Goal: Information Seeking & Learning: Check status

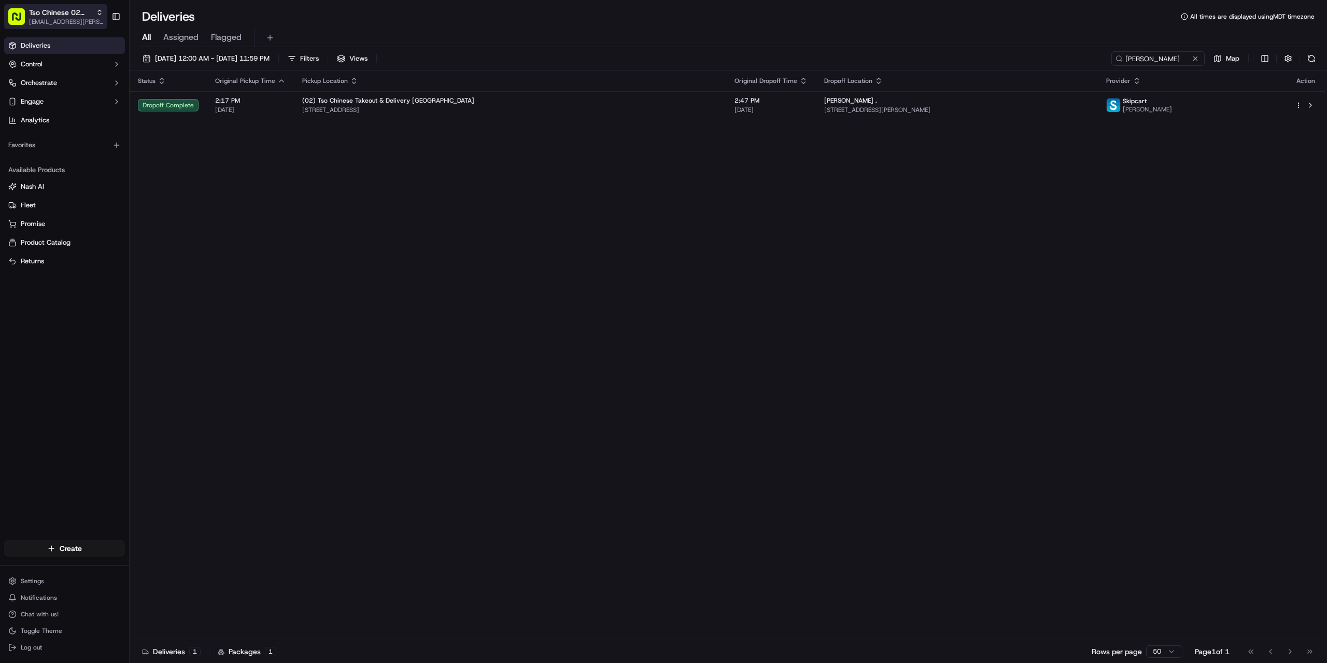
click at [69, 21] on span "[EMAIL_ADDRESS][PERSON_NAME][DOMAIN_NAME]" at bounding box center [66, 22] width 74 height 8
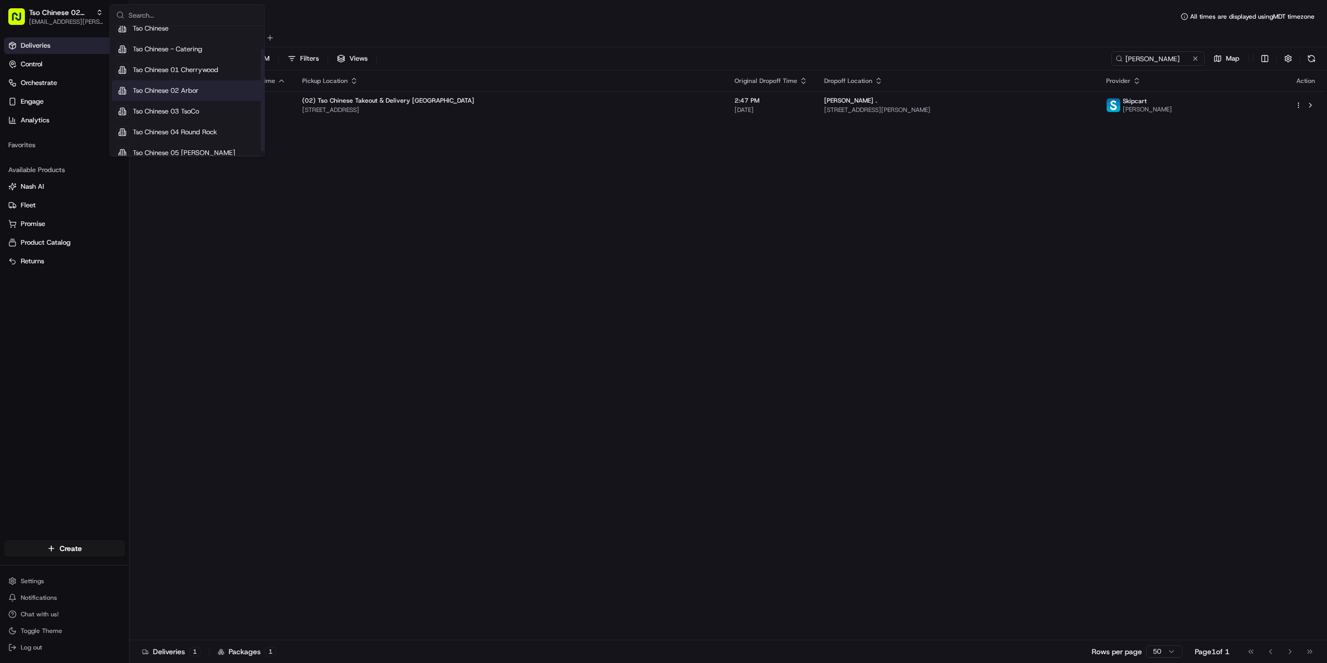
scroll to position [35, 0]
click at [199, 147] on span "Tso Chinese 05 [PERSON_NAME]" at bounding box center [184, 142] width 103 height 9
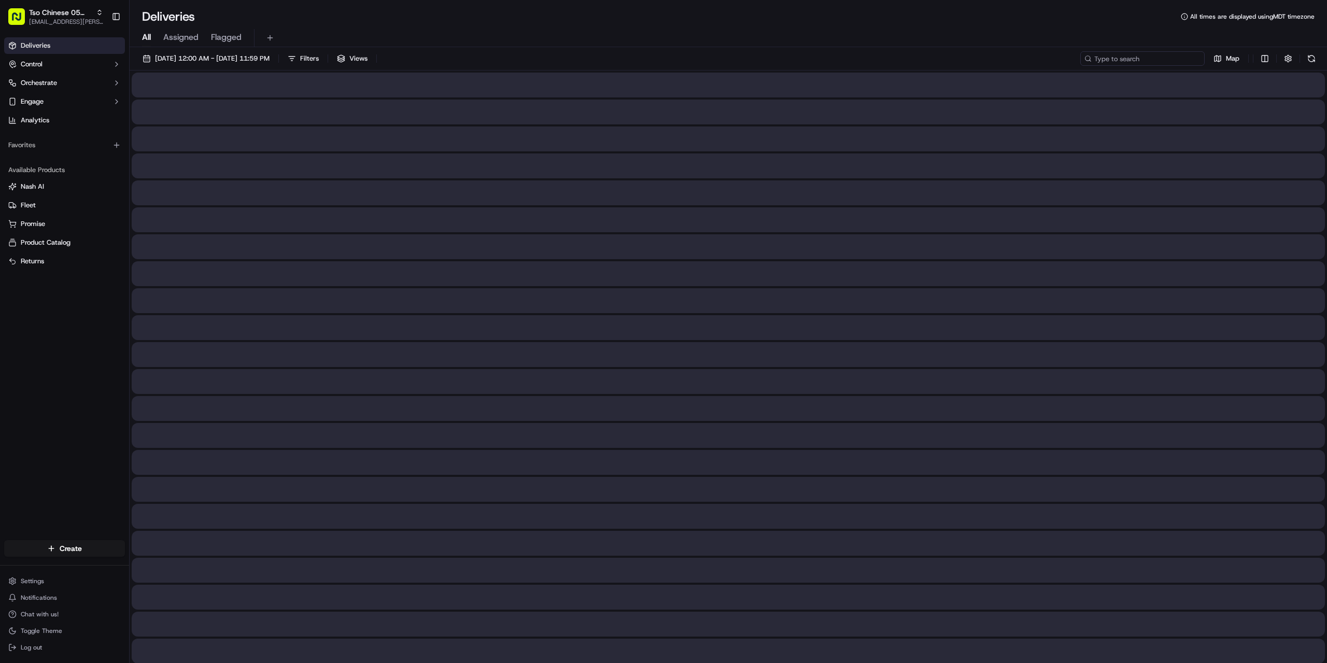
click at [1131, 63] on input at bounding box center [1143, 58] width 124 height 15
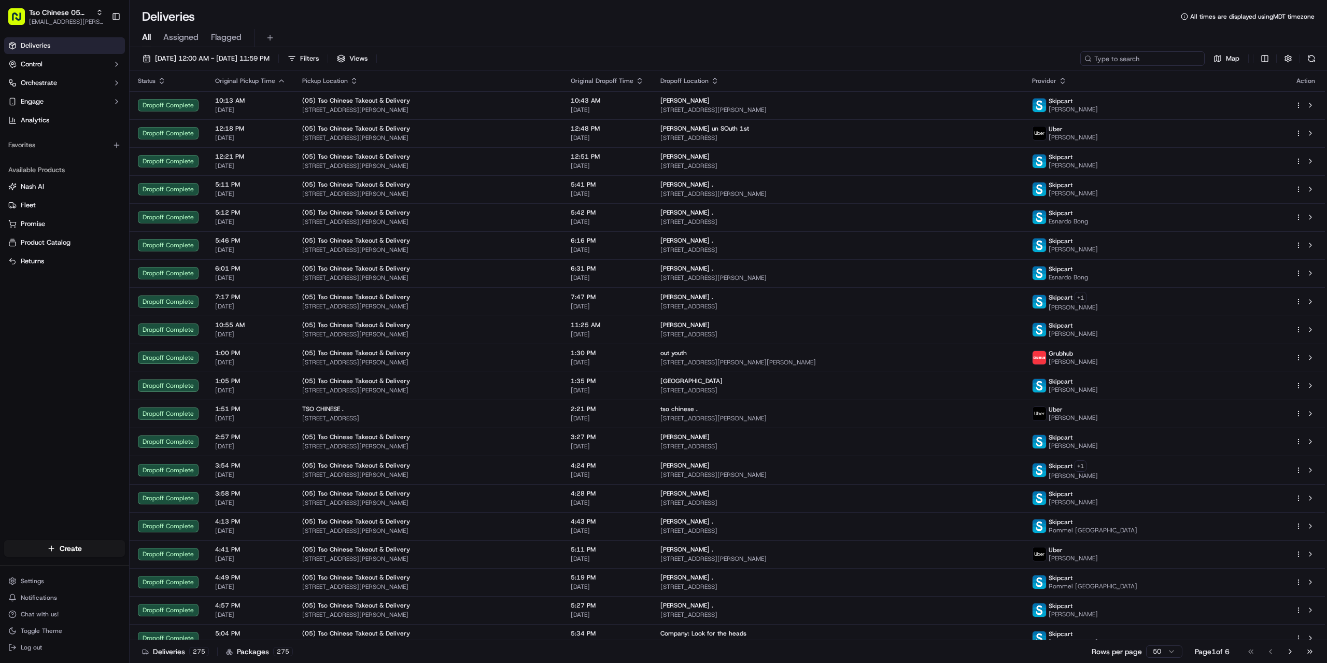
paste input "[PERSON_NAME]"
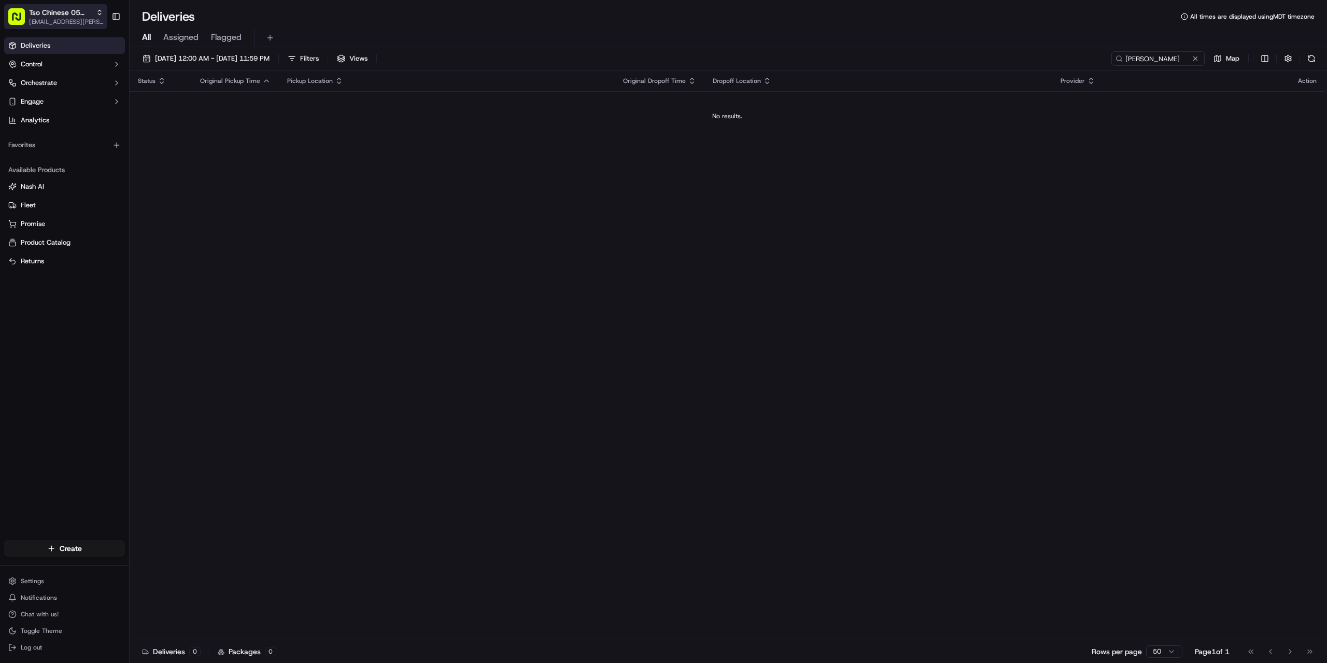
click at [42, 28] on button "Tso Chinese 05 Menchaca [EMAIL_ADDRESS][PERSON_NAME][DOMAIN_NAME]" at bounding box center [55, 16] width 103 height 25
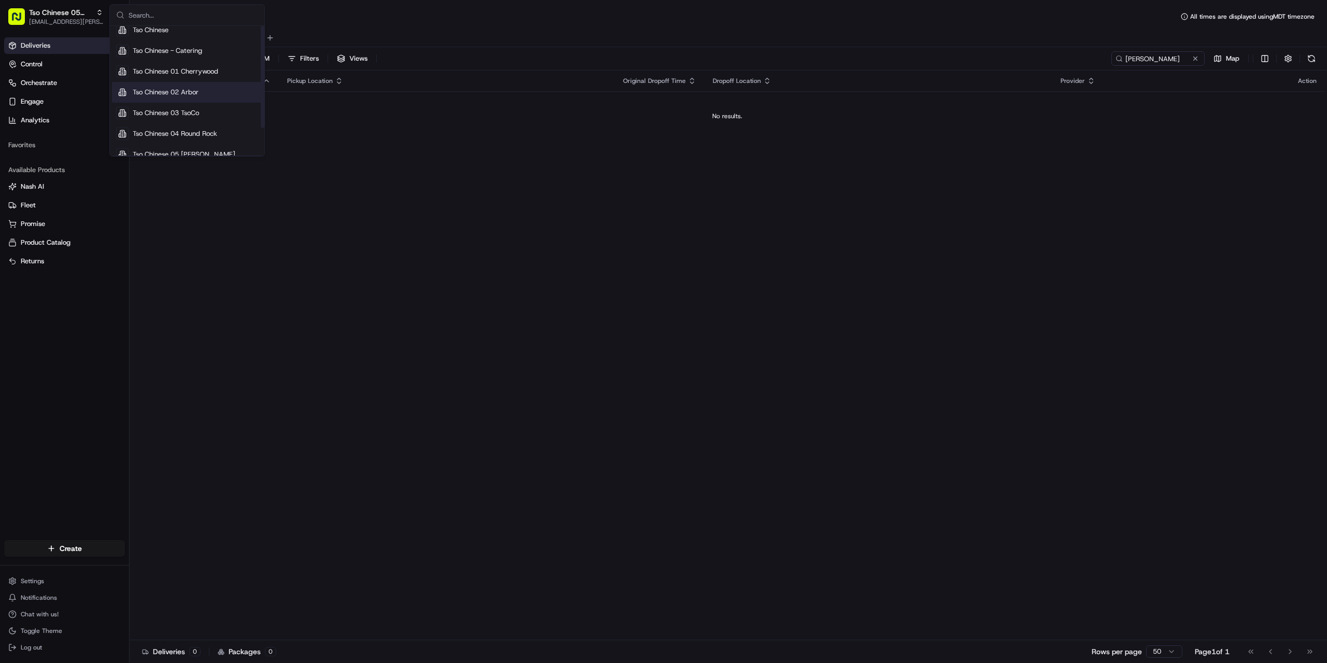
scroll to position [35, 0]
click at [344, 146] on div "Status Original Pickup Time Pickup Location Original Dropoff Time Dropoff Locat…" at bounding box center [728, 356] width 1196 height 570
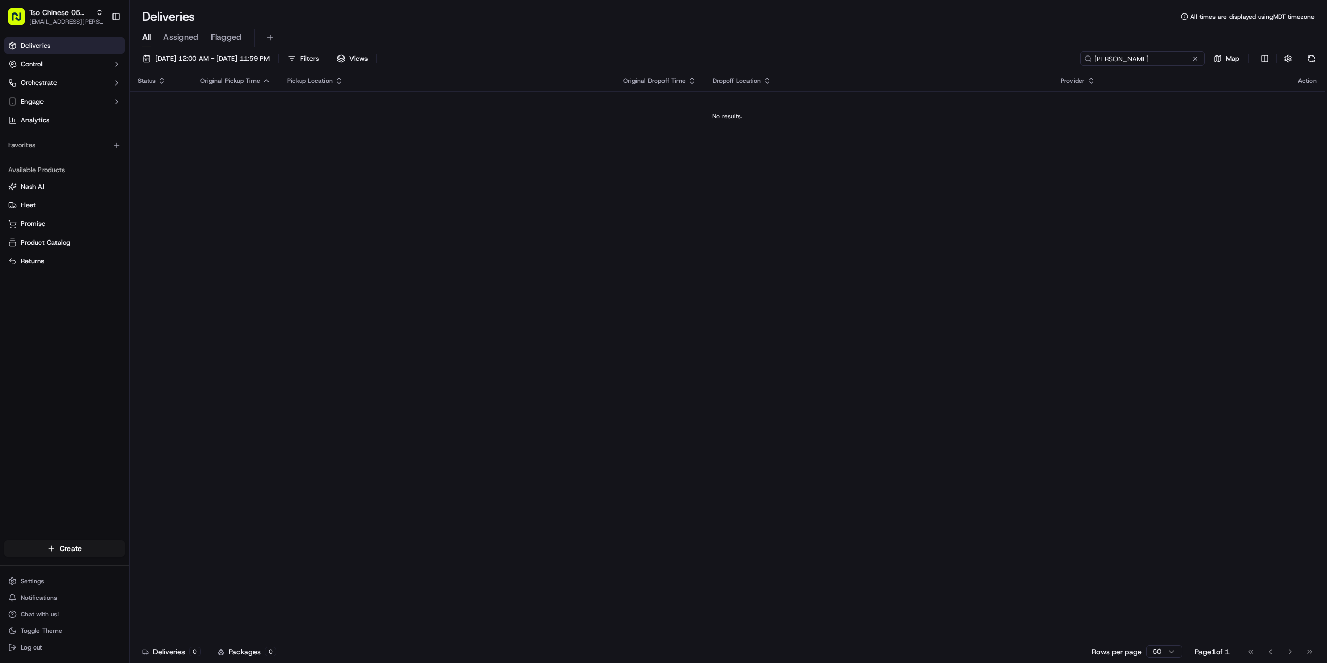
drag, startPoint x: 1183, startPoint y: 61, endPoint x: 1048, endPoint y: 59, distance: 134.8
click at [1051, 59] on div "[DATE] 12:00 AM - [DATE] 11:59 PM Filters Views [PERSON_NAME] Map" at bounding box center [729, 60] width 1198 height 19
paste input "[PERSON_NAME]"
drag, startPoint x: 1165, startPoint y: 57, endPoint x: 1001, endPoint y: 58, distance: 163.9
click at [1012, 57] on div "[DATE] 12:00 AM - [DATE] 11:59 PM Filters Views [PERSON_NAME] Map" at bounding box center [729, 60] width 1198 height 19
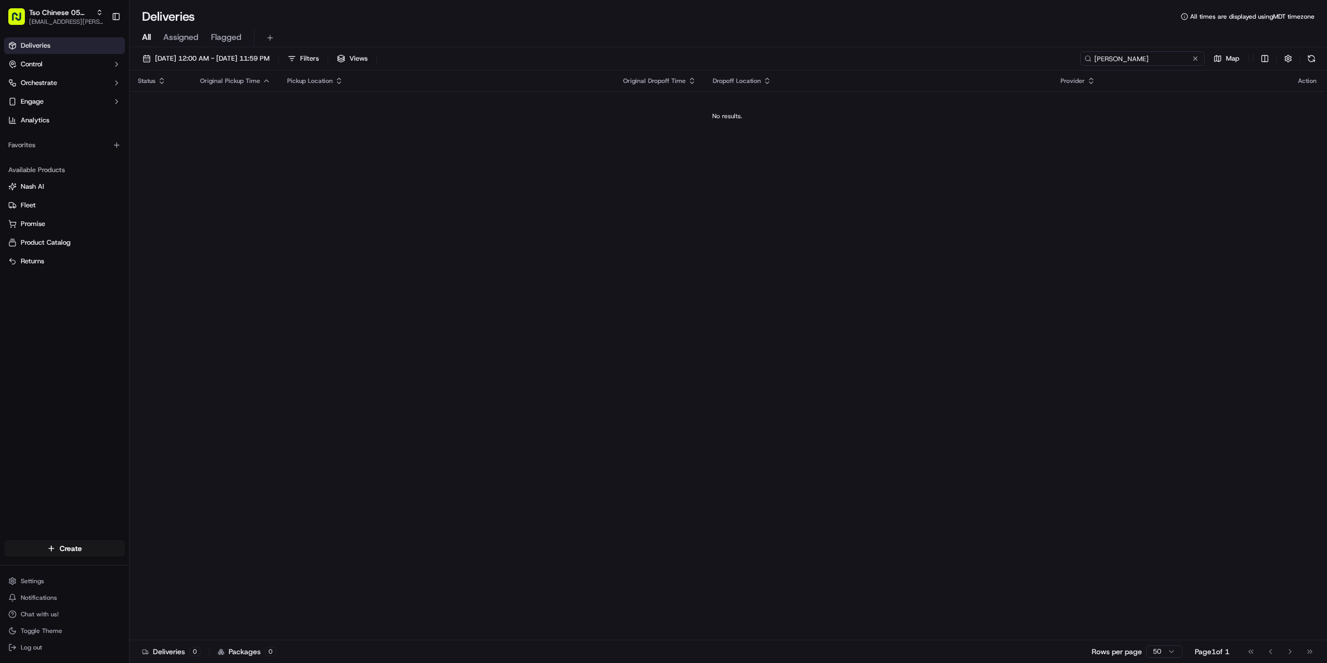
paste input "[PERSON_NAME]"
type input "[PERSON_NAME]"
click at [92, 23] on span "[EMAIL_ADDRESS][PERSON_NAME][DOMAIN_NAME]" at bounding box center [66, 22] width 74 height 8
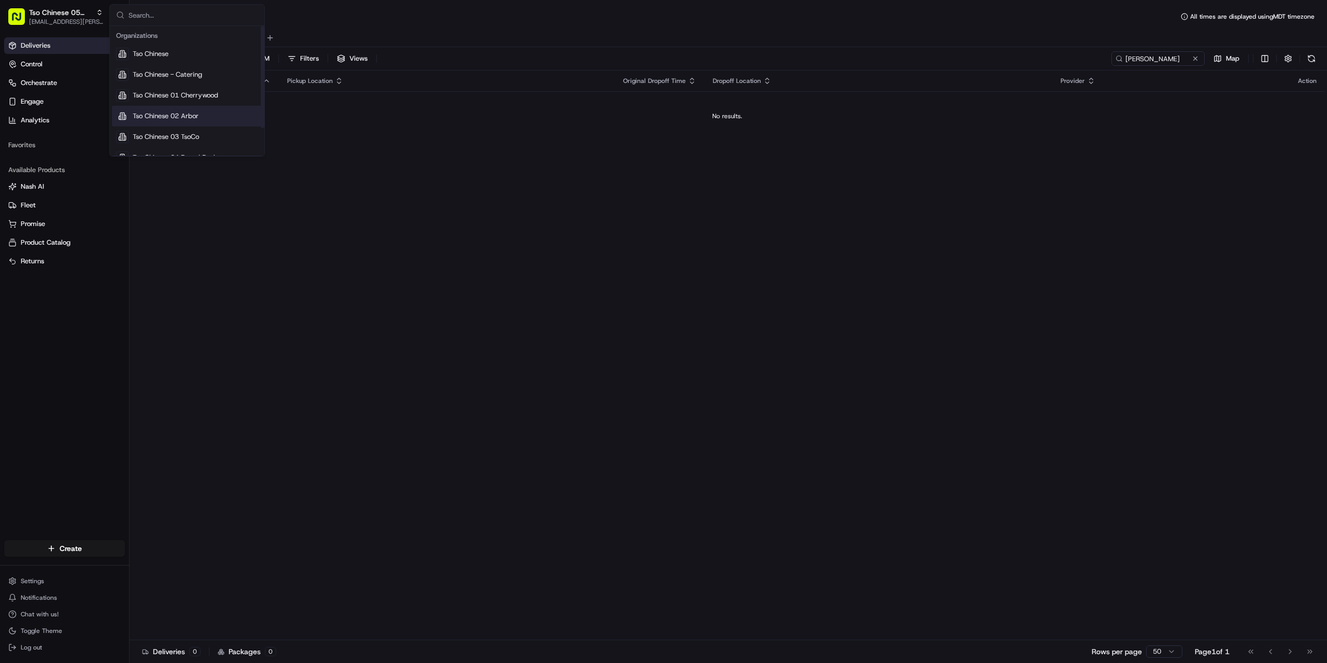
click at [160, 114] on span "Tso Chinese 02 Arbor" at bounding box center [166, 115] width 66 height 9
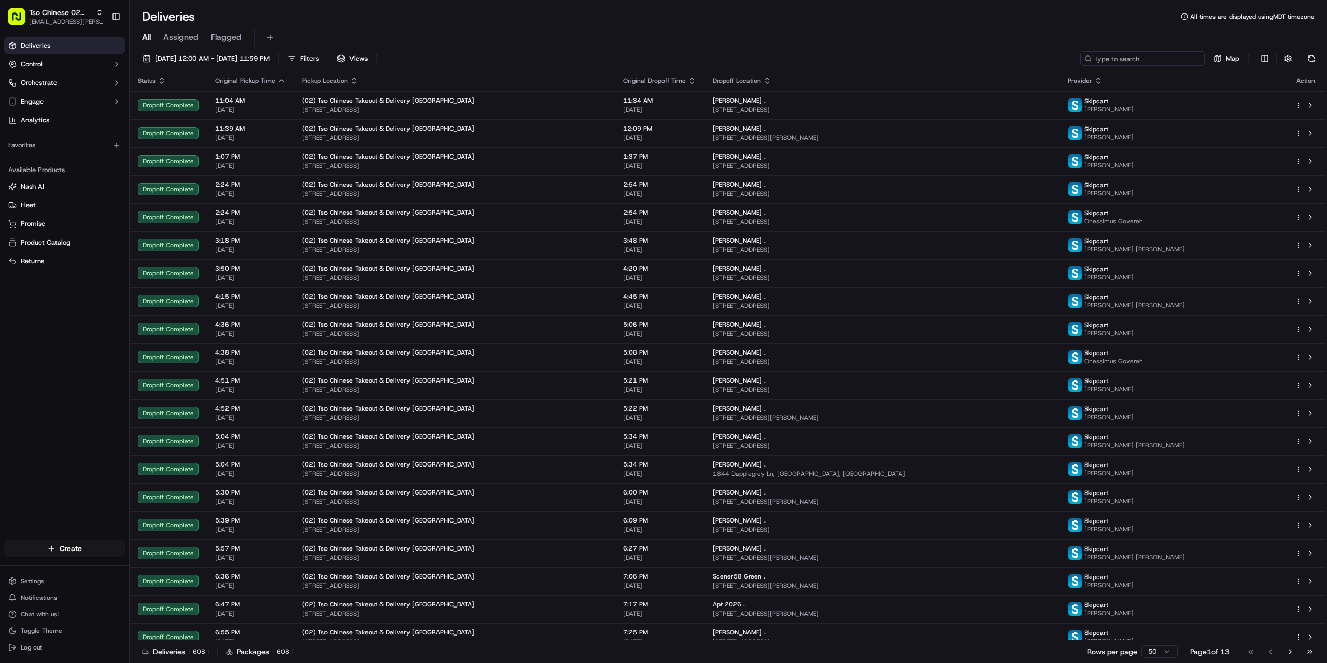
click at [1144, 55] on input at bounding box center [1143, 58] width 124 height 15
paste input "[PERSON_NAME]"
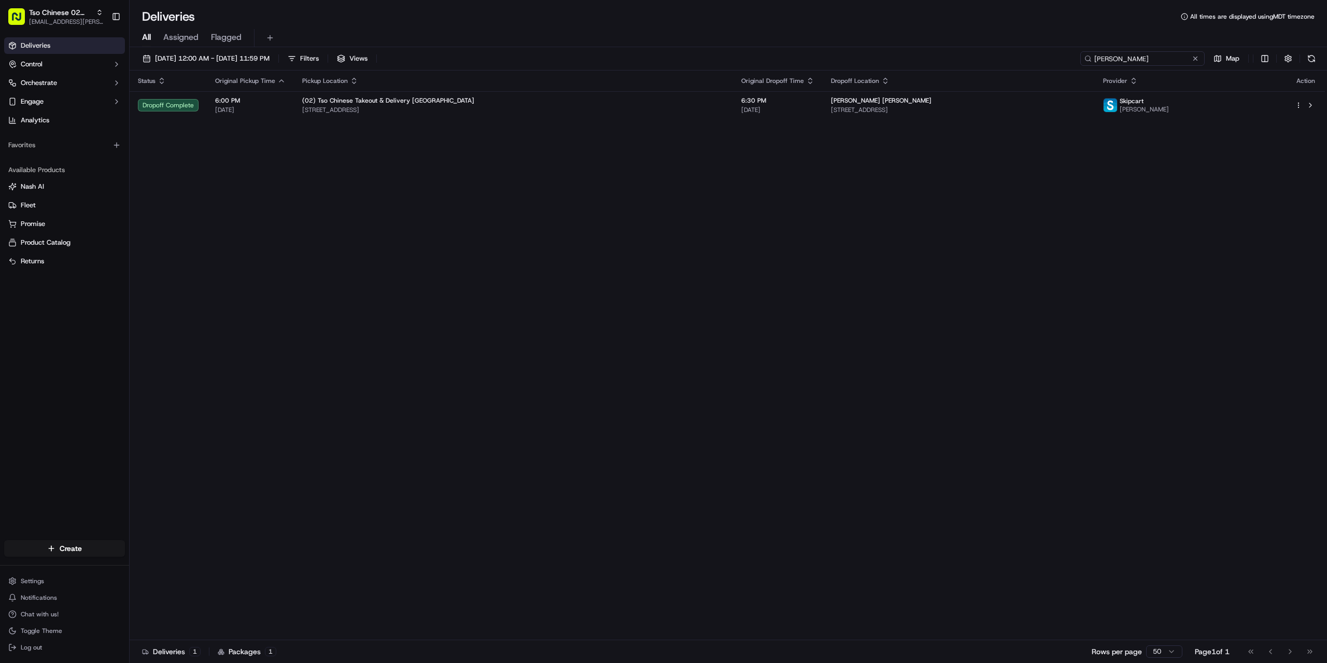
type input "[PERSON_NAME]"
click at [69, 22] on span "[EMAIL_ADDRESS][PERSON_NAME][DOMAIN_NAME]" at bounding box center [66, 22] width 74 height 8
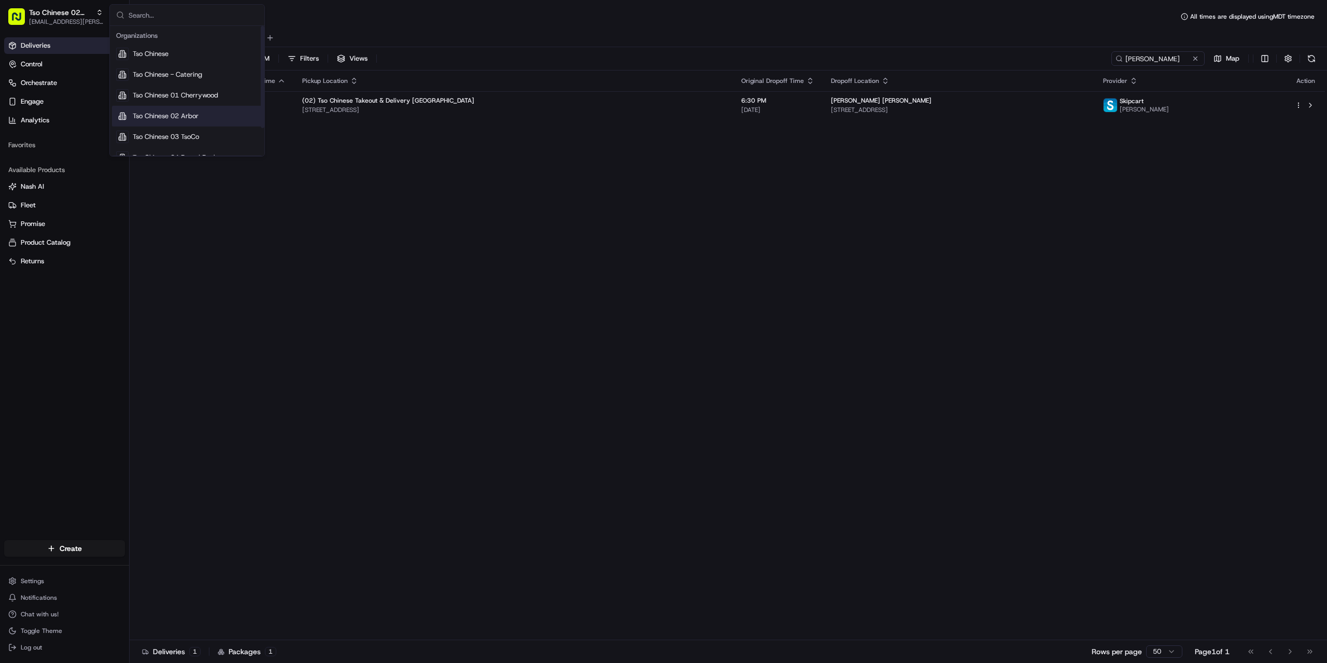
click at [177, 116] on span "Tso Chinese 02 Arbor" at bounding box center [166, 115] width 66 height 9
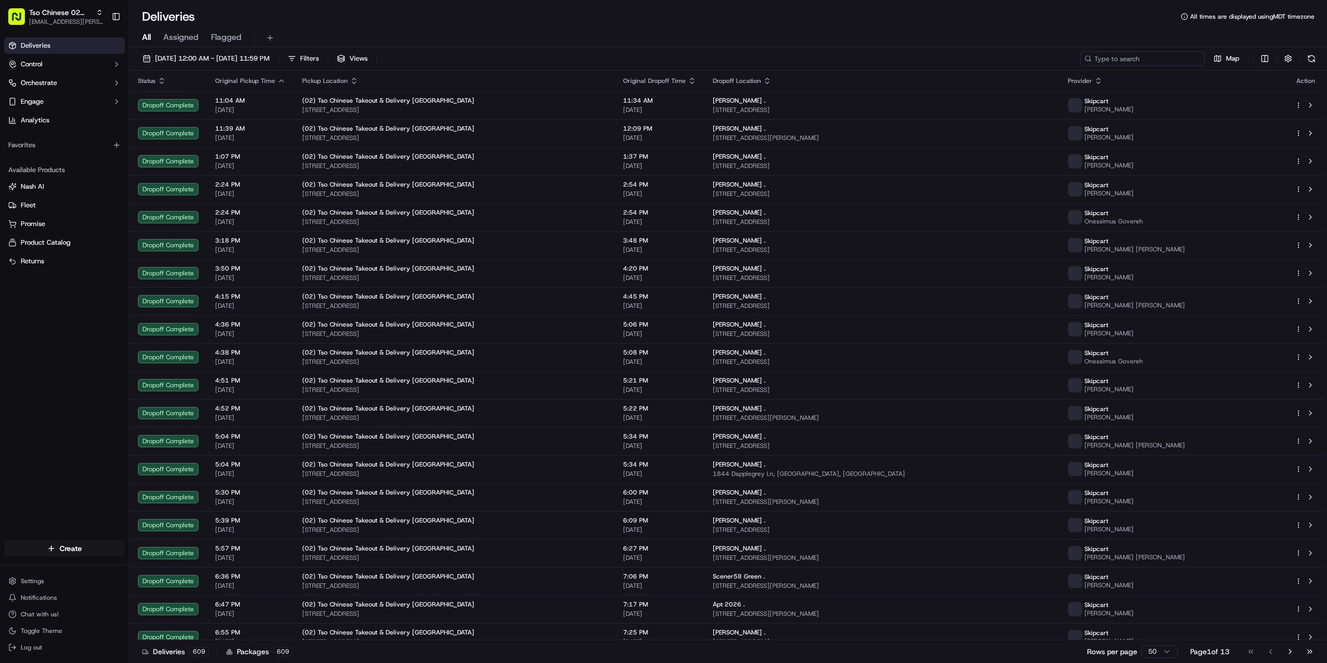
click at [1146, 60] on input at bounding box center [1143, 58] width 124 height 15
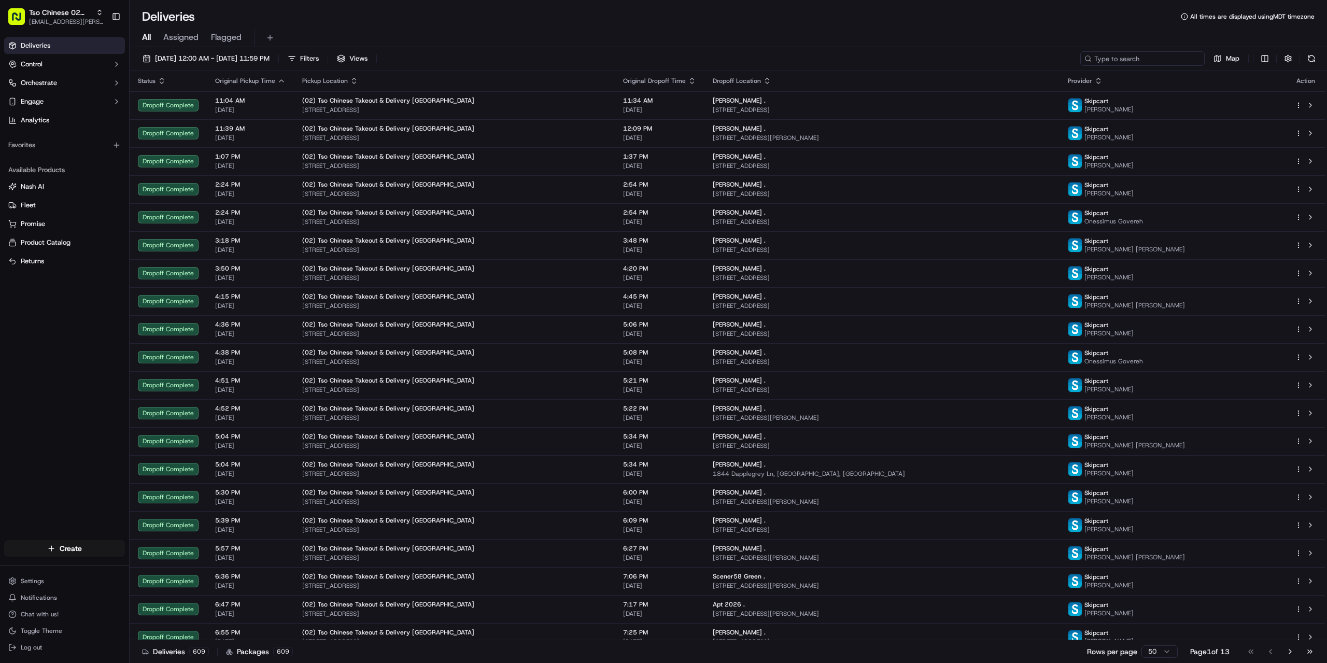
paste input "[PERSON_NAME]"
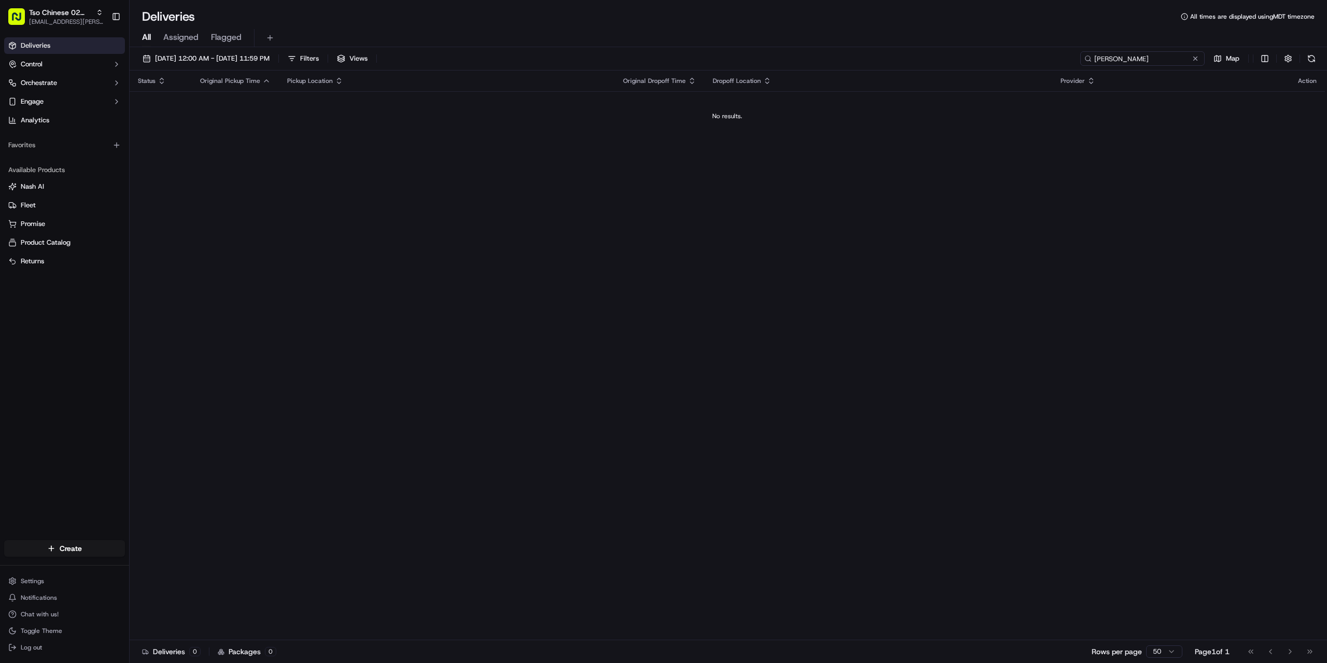
drag, startPoint x: 1158, startPoint y: 56, endPoint x: 1072, endPoint y: 56, distance: 86.1
click at [1072, 56] on div "[DATE] 12:00 AM - [DATE] 11:59 PM Filters Views Brooke D Map" at bounding box center [729, 60] width 1198 height 19
paste input "[PERSON_NAME]"
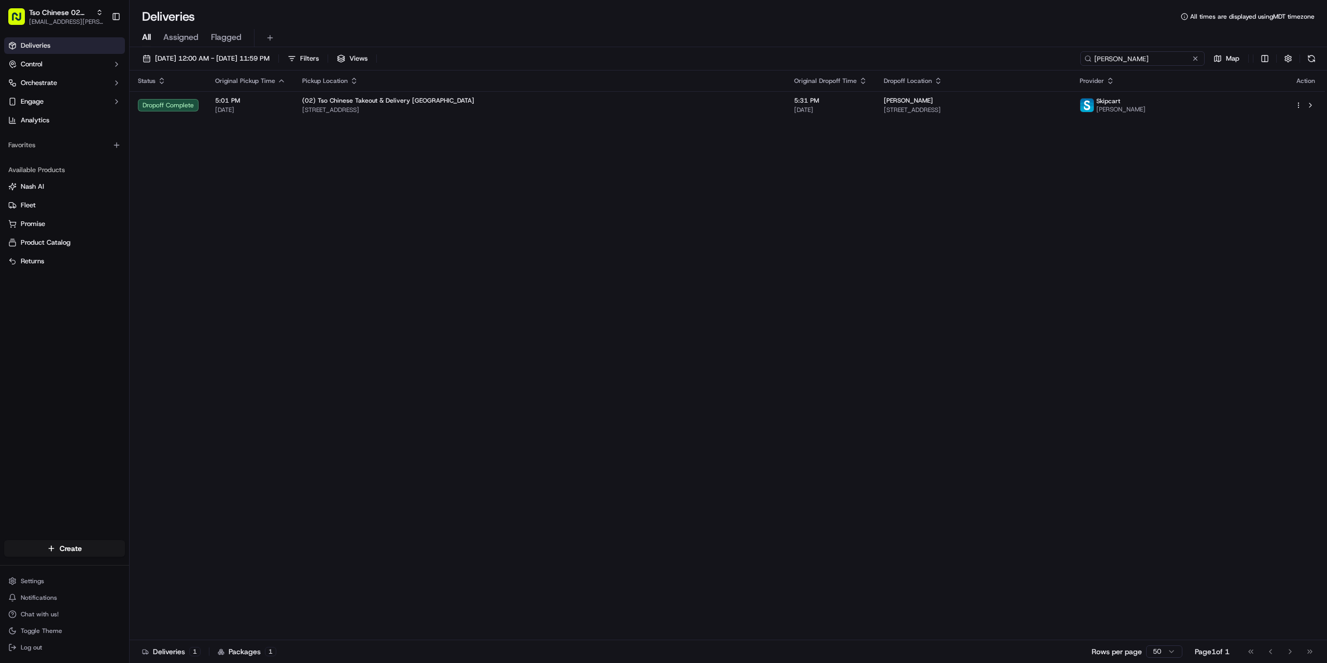
type input "[PERSON_NAME]"
click at [69, 17] on span "Tso Chinese 02 Arbor" at bounding box center [60, 12] width 63 height 10
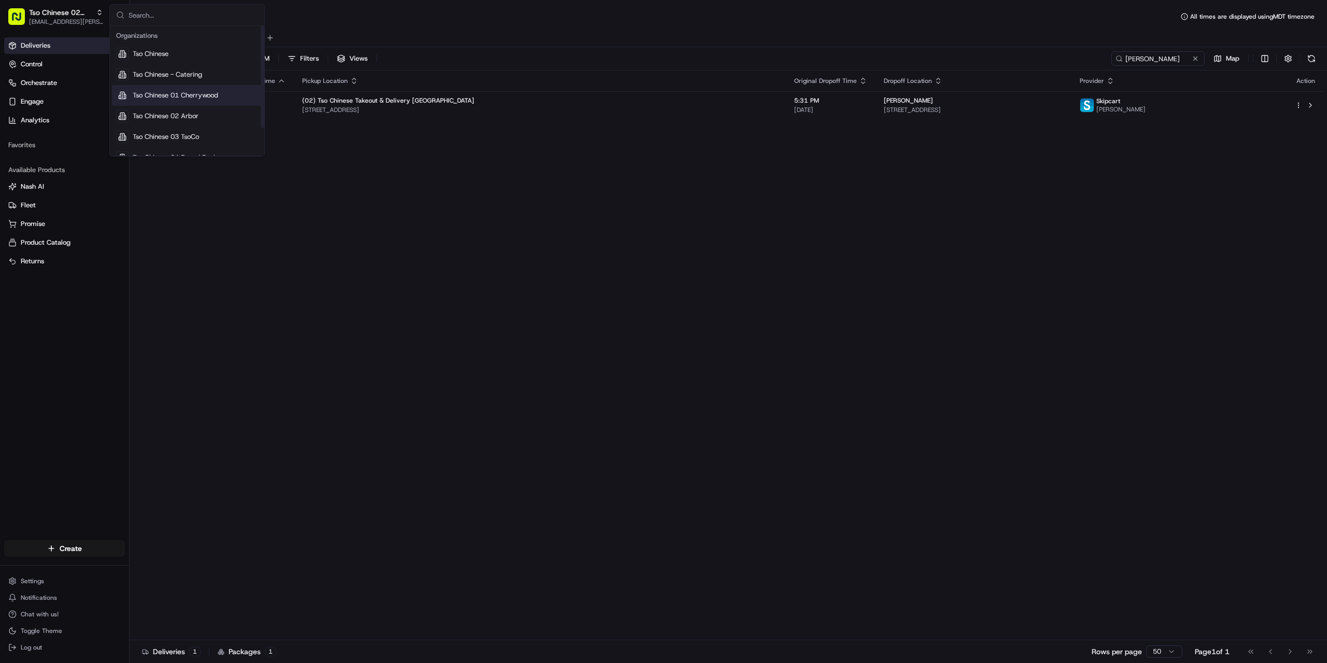
click at [202, 95] on span "Tso Chinese 01 Cherrywood" at bounding box center [176, 95] width 86 height 9
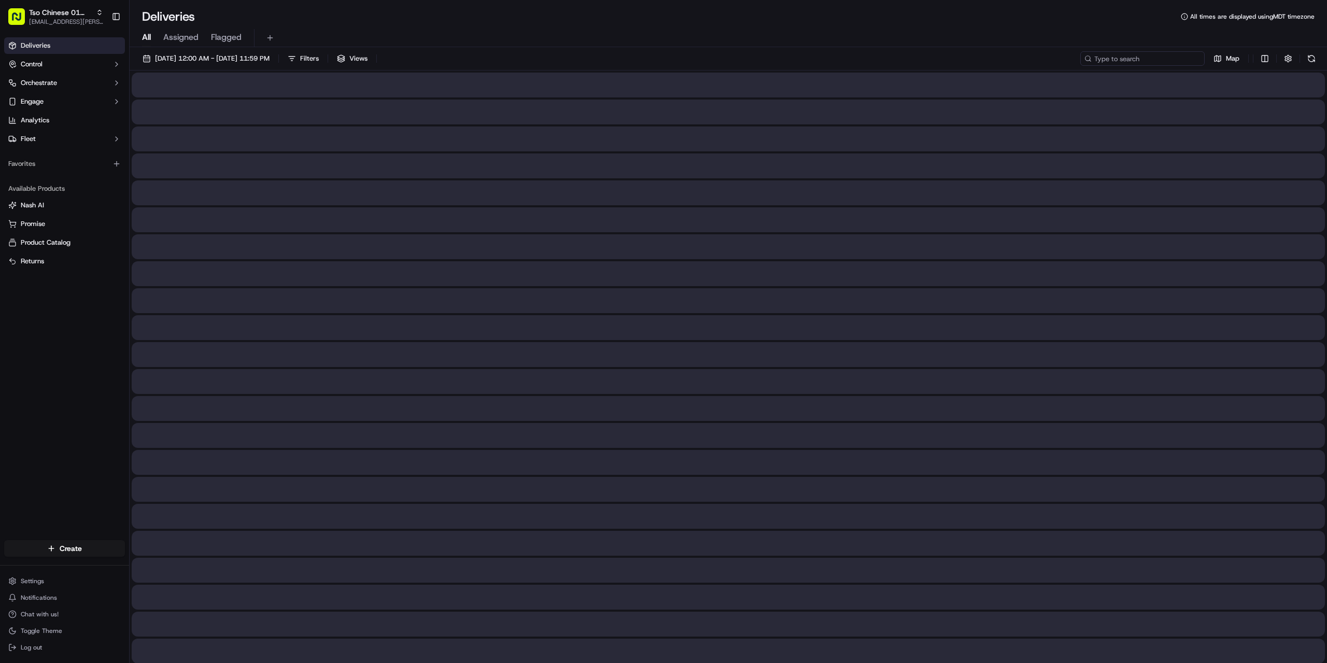
click at [1143, 61] on input at bounding box center [1143, 58] width 124 height 15
paste input "[PERSON_NAME]"
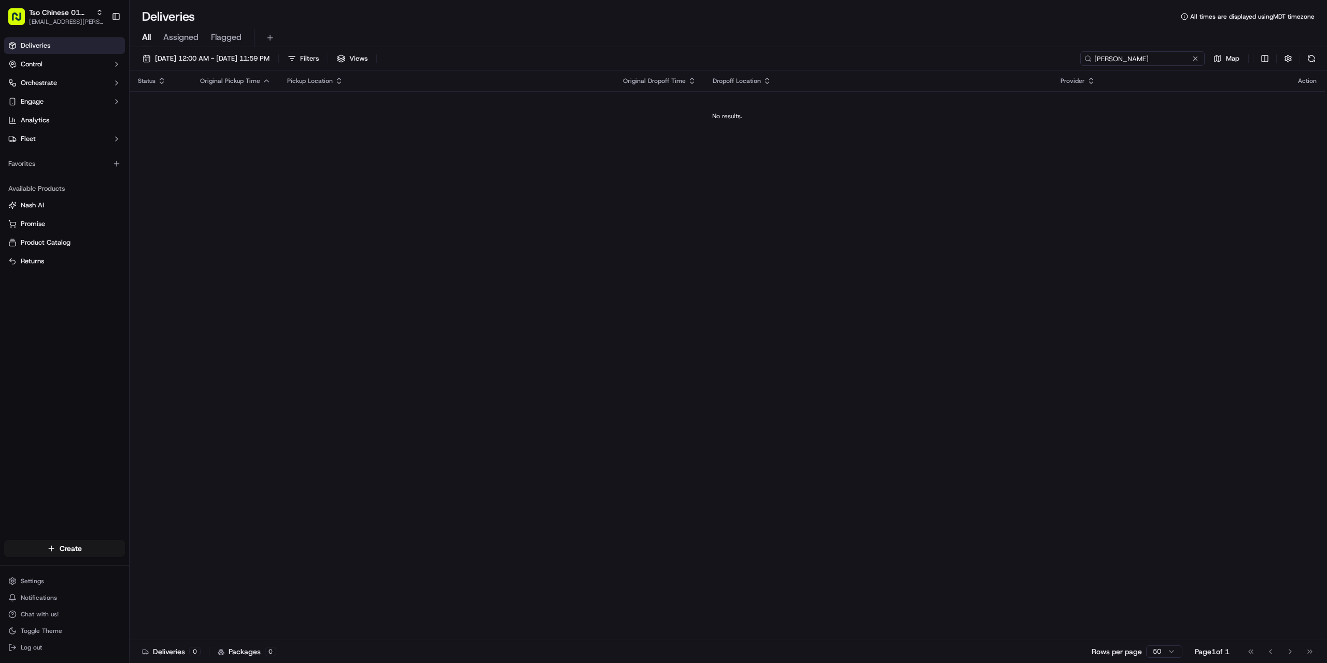
drag, startPoint x: 1111, startPoint y: 57, endPoint x: 1065, endPoint y: 61, distance: 46.9
click at [1065, 61] on div "[DATE] 12:00 AM - [DATE] 11:59 PM Filters Views [PERSON_NAME] Map" at bounding box center [729, 60] width 1198 height 19
drag, startPoint x: 1140, startPoint y: 59, endPoint x: 987, endPoint y: 59, distance: 153.0
click at [989, 59] on div "[DATE] 12:00 AM - [DATE] 11:59 PM Filters Views [PERSON_NAME] Map" at bounding box center [729, 60] width 1198 height 19
drag, startPoint x: 1111, startPoint y: 58, endPoint x: 1165, endPoint y: 58, distance: 54.4
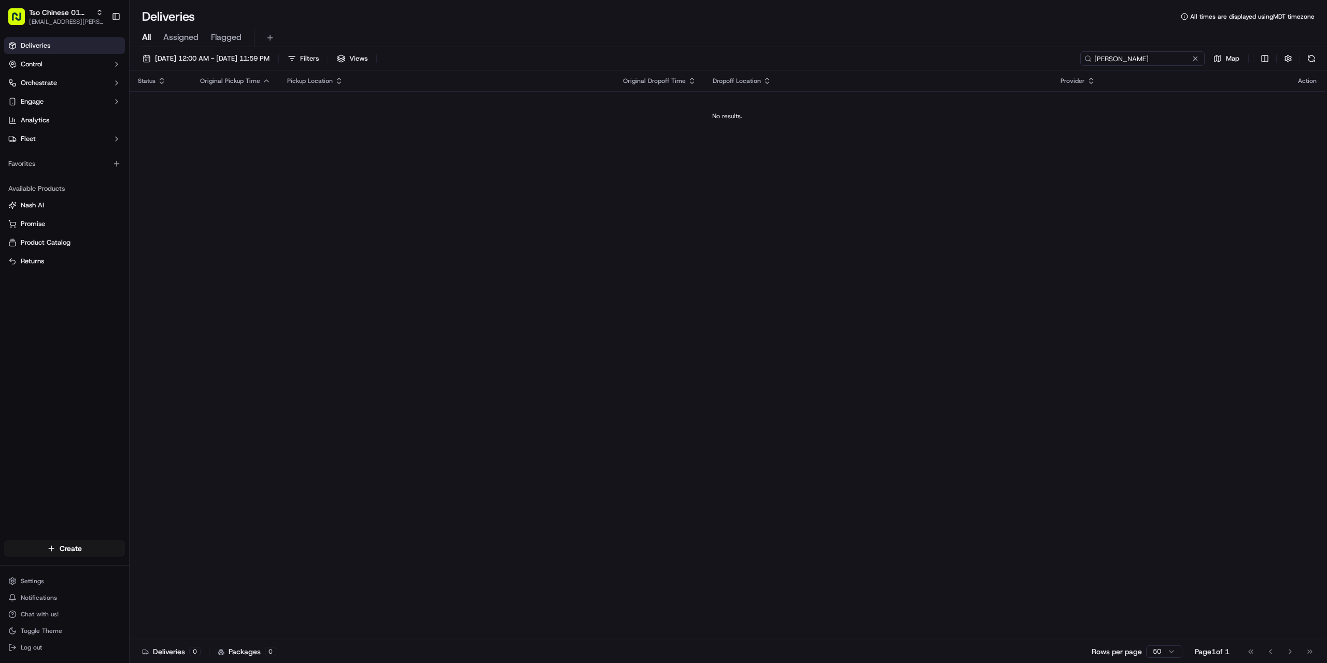
click at [1165, 58] on input "[PERSON_NAME]" at bounding box center [1143, 58] width 124 height 15
type input "[PERSON_NAME]"
click at [82, 24] on span "[EMAIL_ADDRESS][PERSON_NAME][DOMAIN_NAME]" at bounding box center [66, 22] width 74 height 8
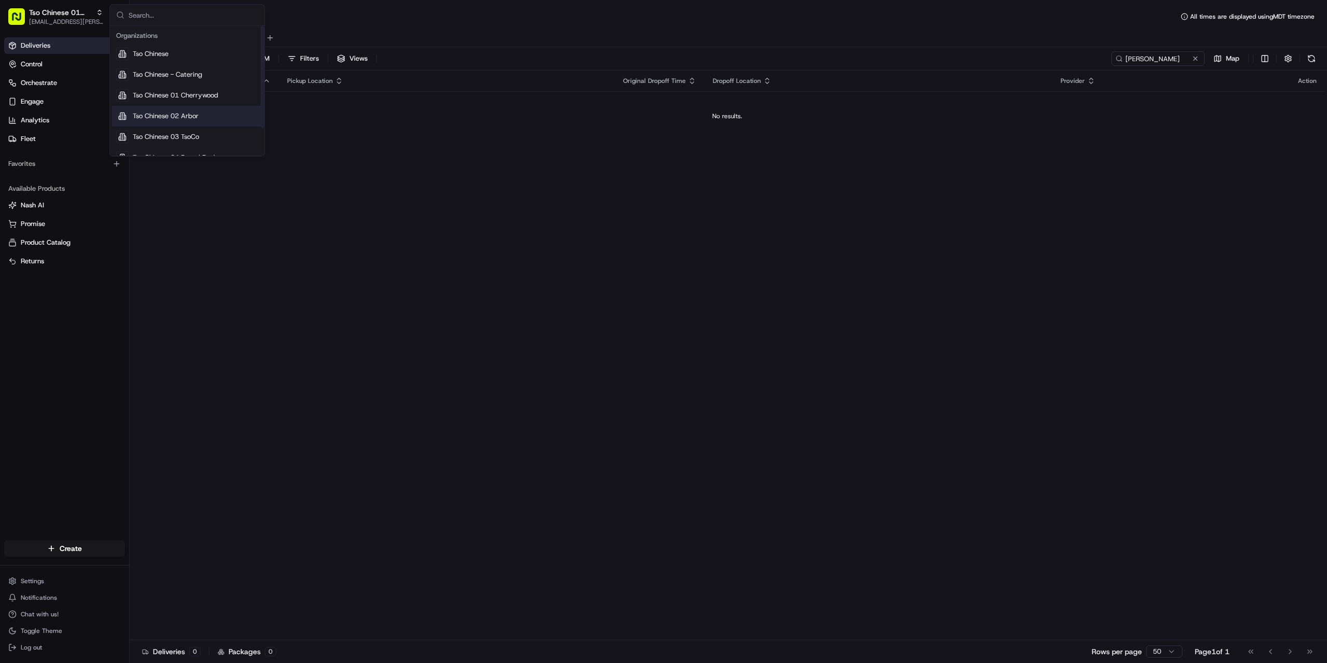
click at [182, 111] on span "Tso Chinese 02 Arbor" at bounding box center [166, 115] width 66 height 9
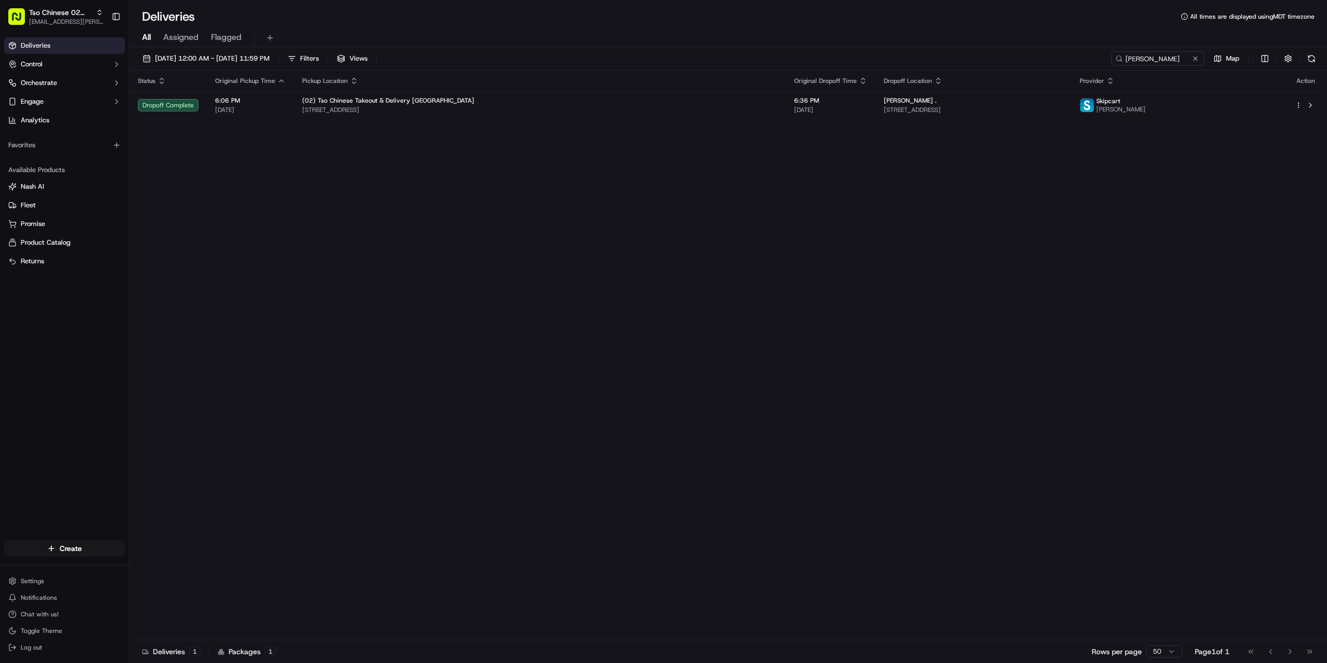
type input "[PERSON_NAME]"
